Goal: Task Accomplishment & Management: Use online tool/utility

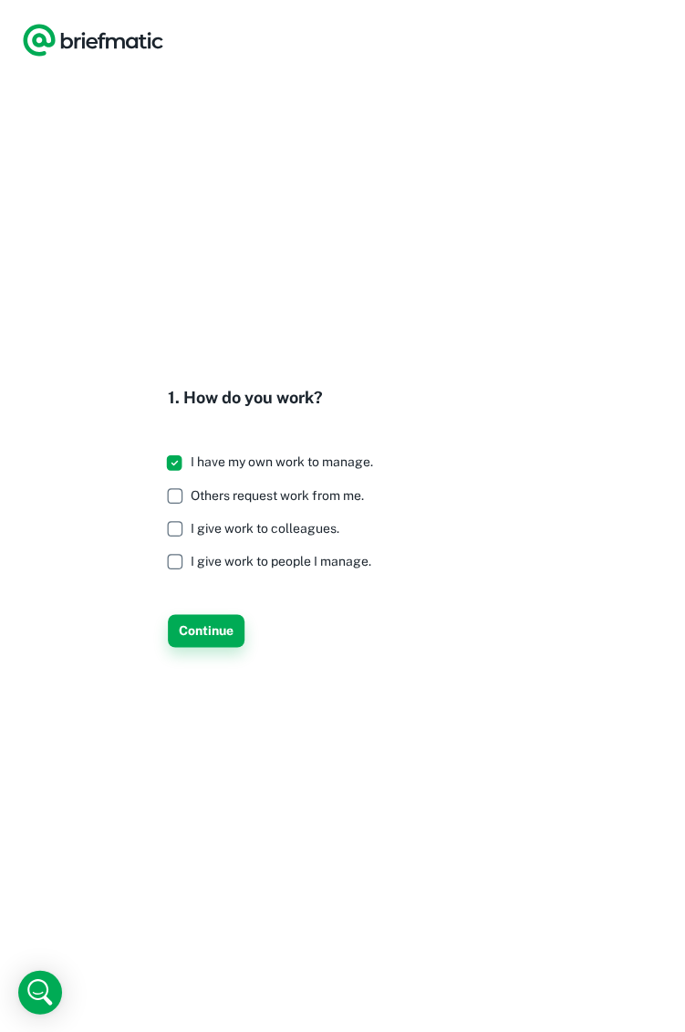
click at [223, 622] on button "Continue" at bounding box center [206, 630] width 77 height 33
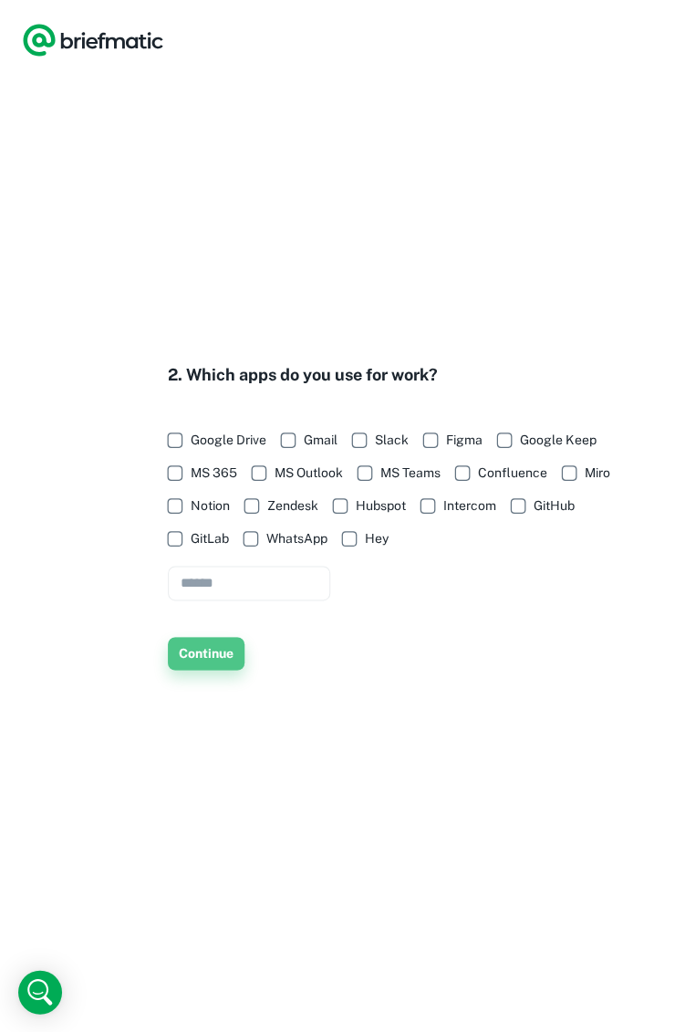
click at [218, 657] on button "Continue" at bounding box center [206, 653] width 77 height 33
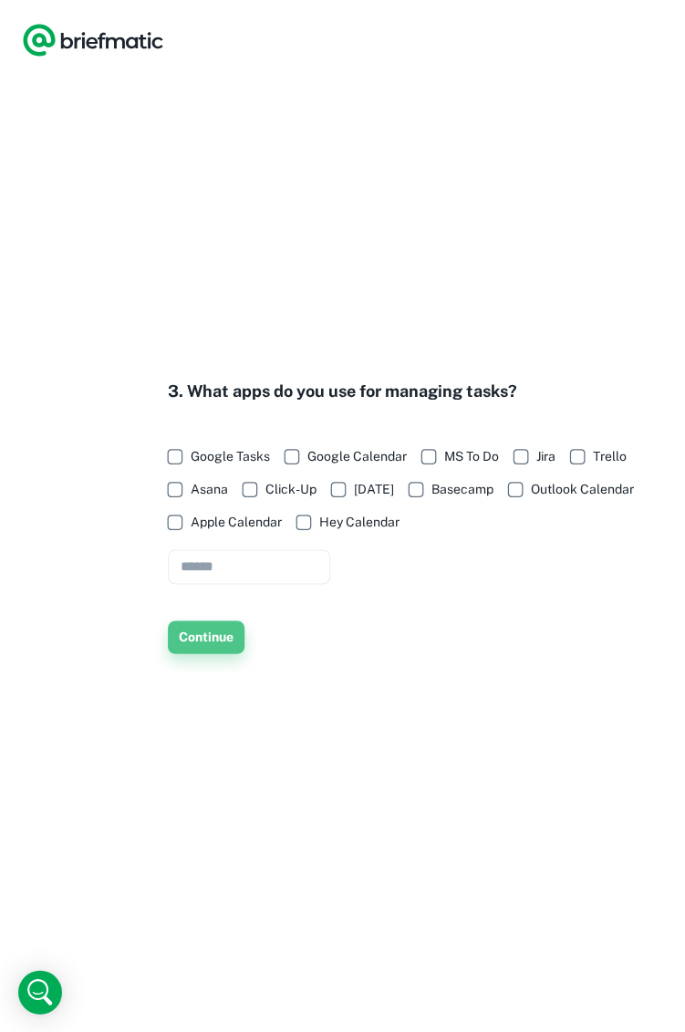
click at [213, 638] on button "Continue" at bounding box center [206, 636] width 77 height 33
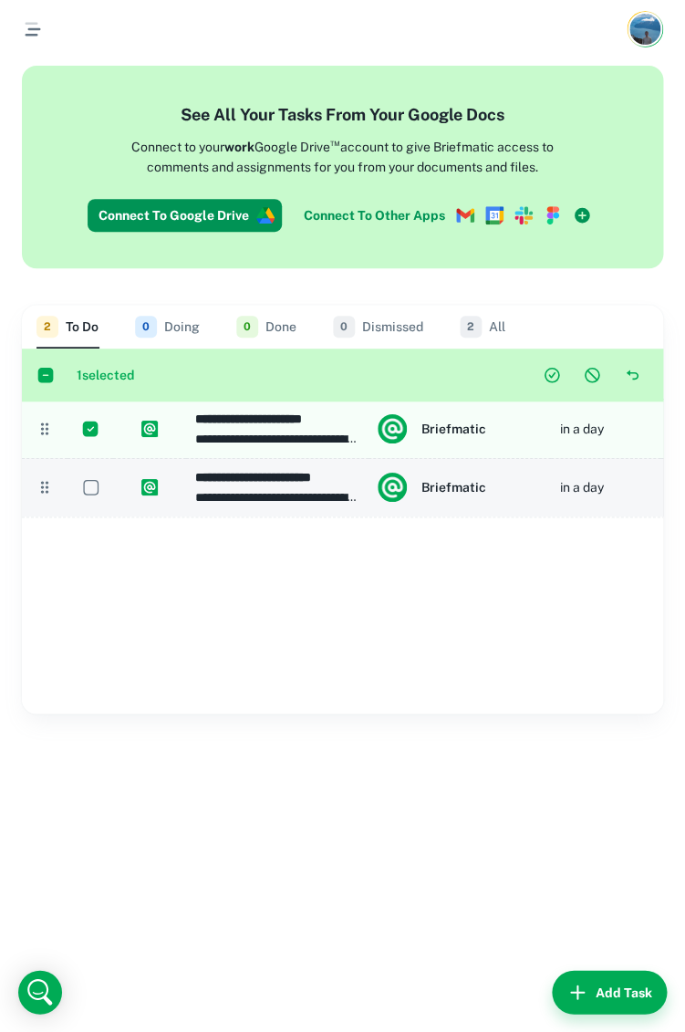
click at [100, 470] on div at bounding box center [91, 487] width 46 height 58
click at [592, 361] on button "Dismiss task(s)" at bounding box center [592, 374] width 33 height 33
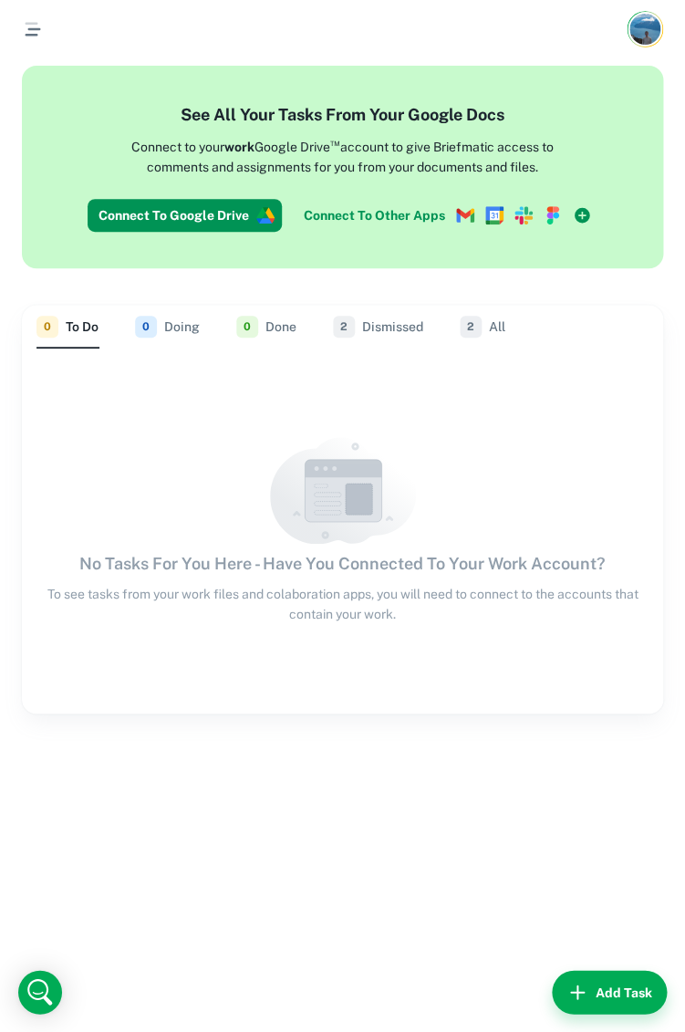
click at [430, 505] on div "No Tasks For You Here - Have You Connected To Your Work Account? To see tasks f…" at bounding box center [342, 530] width 641 height 187
click at [369, 341] on button "2 Dismissed" at bounding box center [378, 327] width 90 height 44
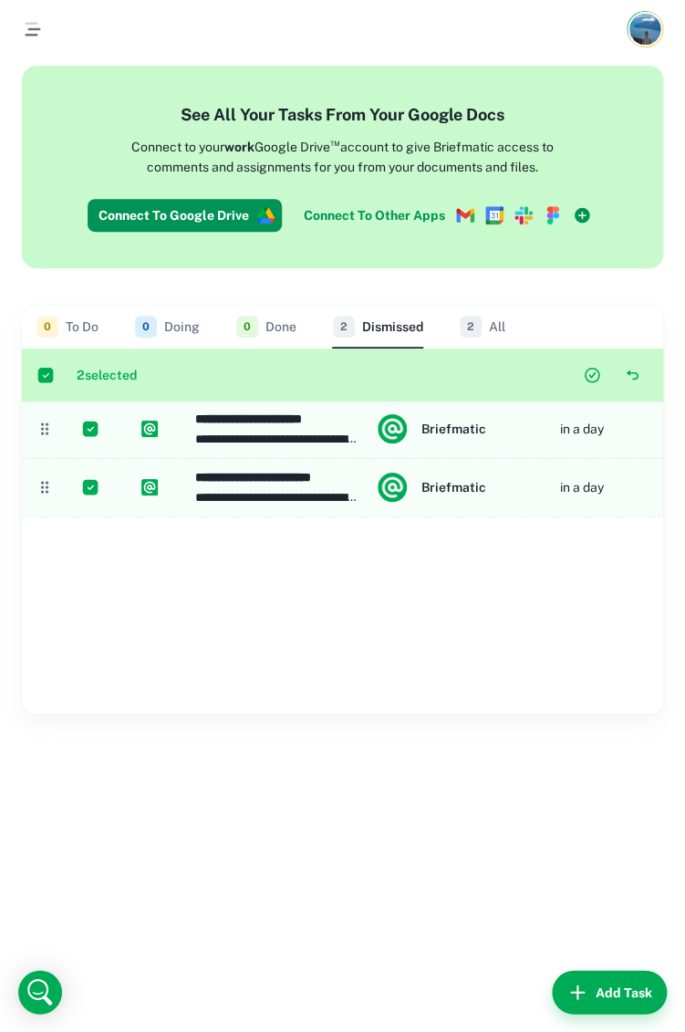
click at [649, 17] on img "Account button" at bounding box center [644, 29] width 31 height 31
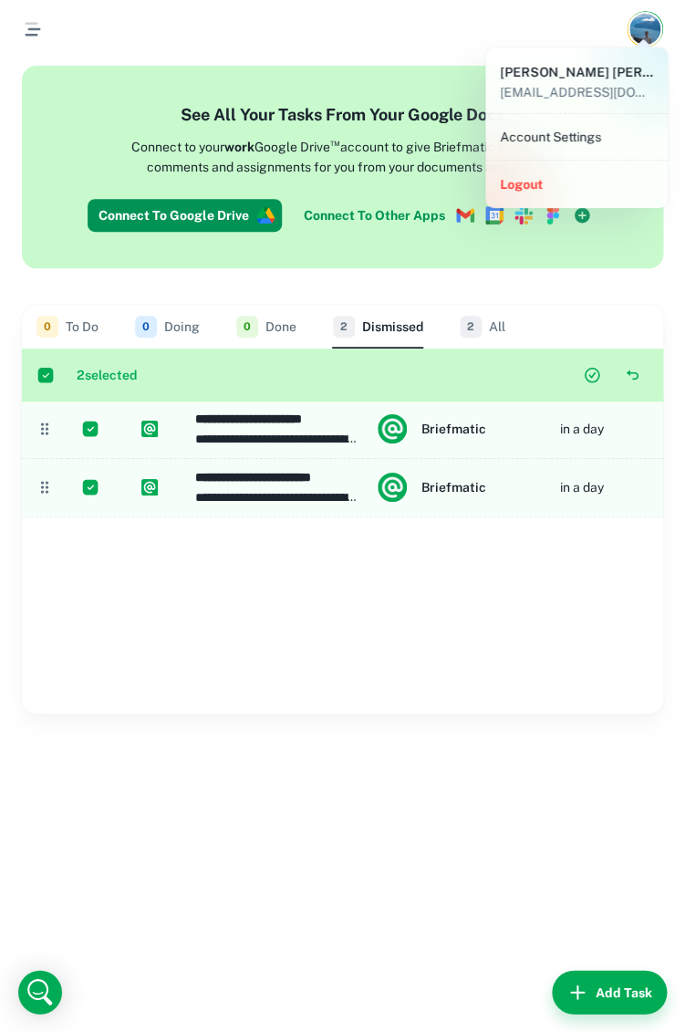
click at [161, 618] on div at bounding box center [342, 516] width 685 height 1032
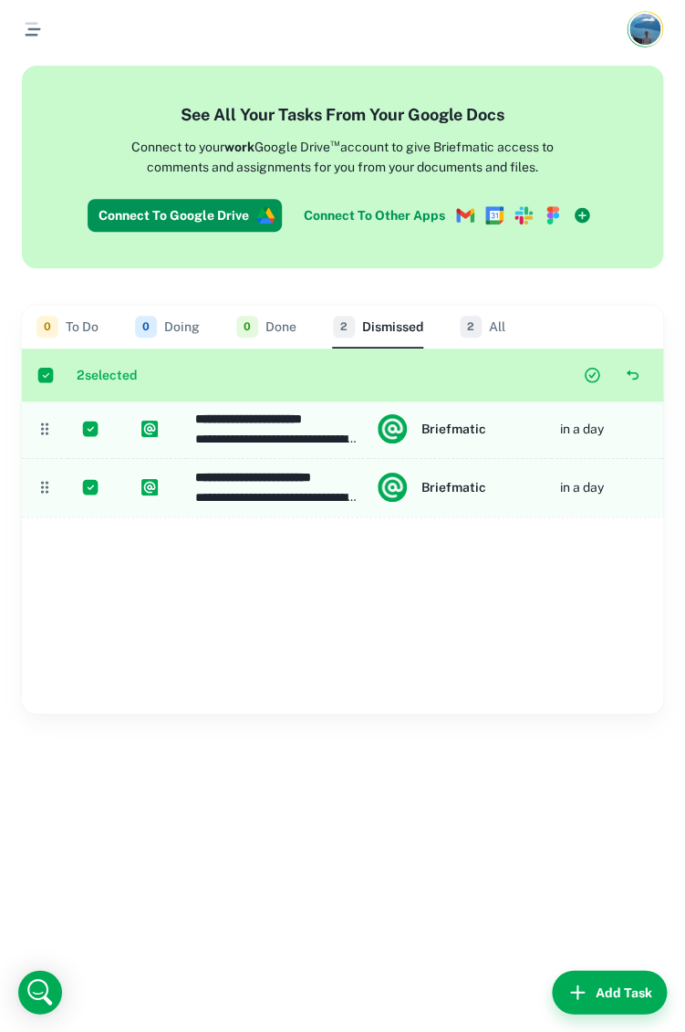
click at [454, 254] on div "See All Your Tasks From Your Google Docs Connect to your work Google Drive ™ ac…" at bounding box center [342, 167] width 641 height 203
click at [25, 40] on icon "button" at bounding box center [33, 29] width 22 height 22
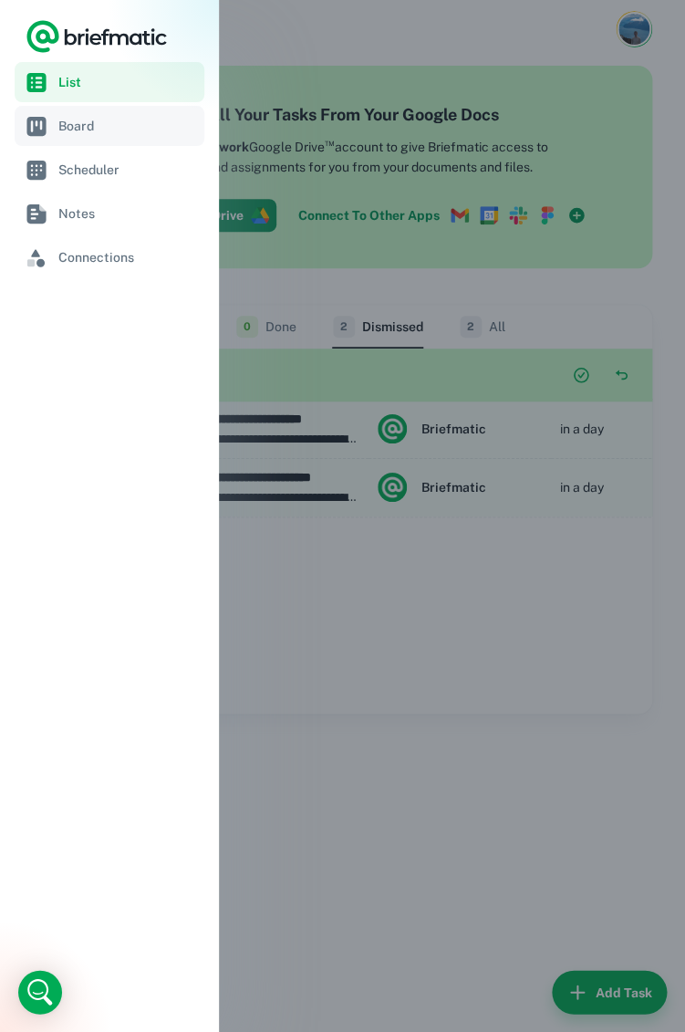
click at [118, 125] on span "Board" at bounding box center [127, 126] width 139 height 20
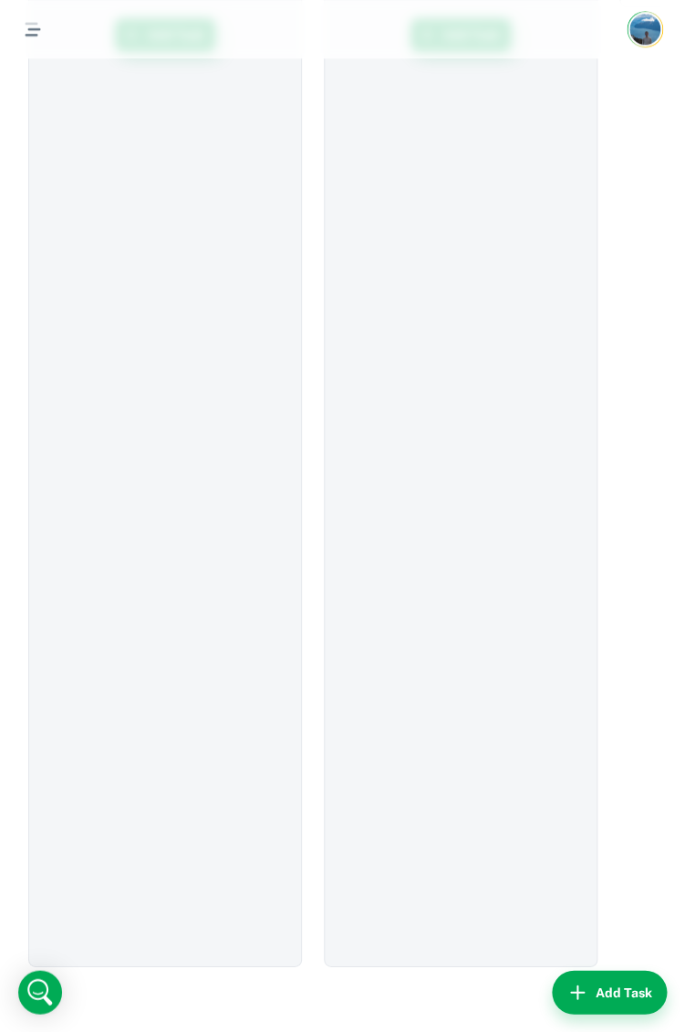
scroll to position [0, 288]
